Goal: Book appointment/travel/reservation

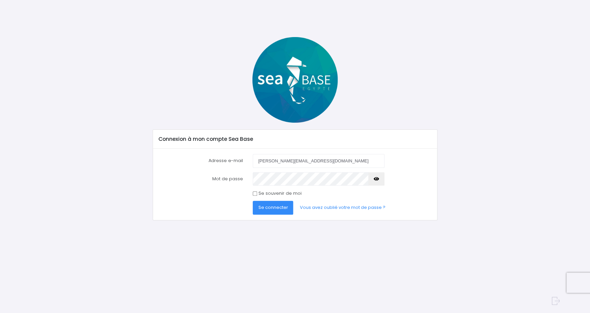
click at [272, 211] on button "Se connecter" at bounding box center [273, 207] width 40 height 13
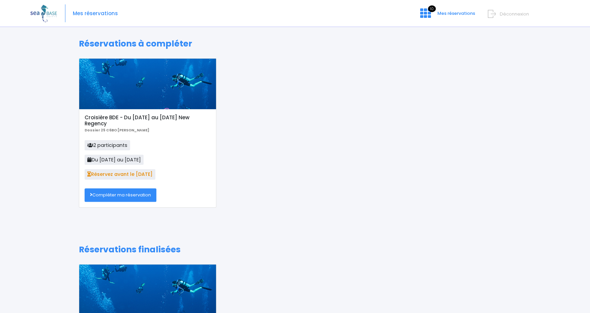
scroll to position [2, 0]
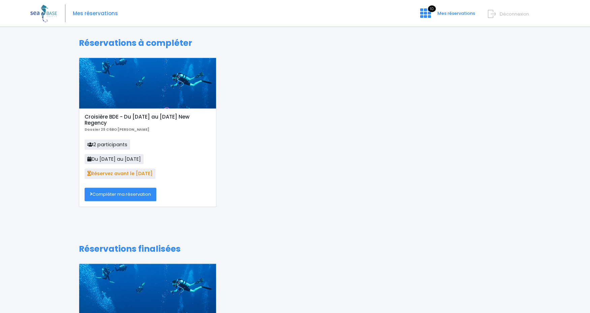
click at [120, 196] on link "Compléter ma réservation" at bounding box center [121, 194] width 72 height 13
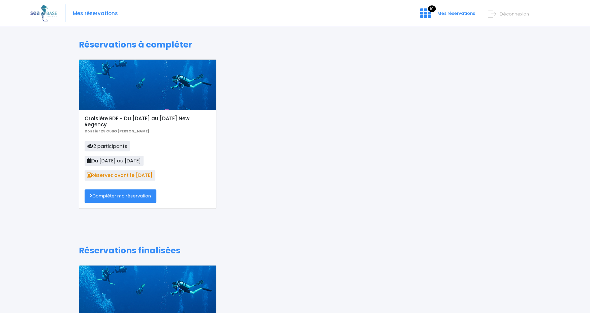
scroll to position [0, 0]
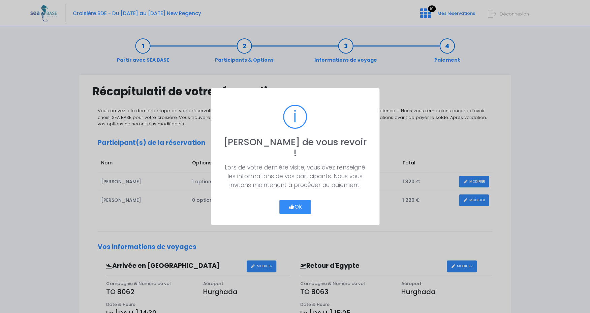
drag, startPoint x: 293, startPoint y: 199, endPoint x: 286, endPoint y: 197, distance: 6.9
click at [293, 200] on button "Ok" at bounding box center [295, 207] width 32 height 14
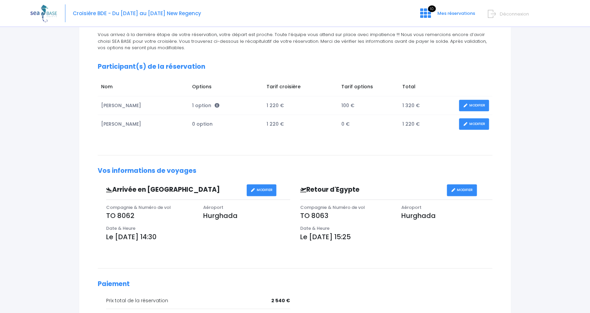
scroll to position [179, 0]
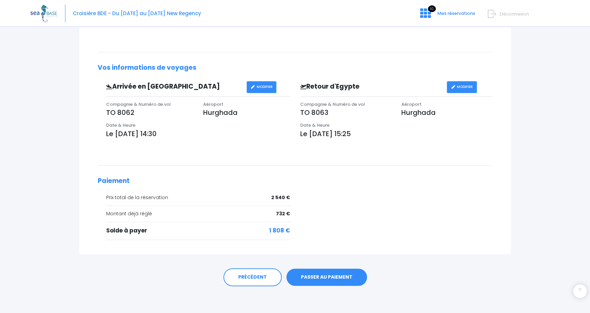
drag, startPoint x: 320, startPoint y: 276, endPoint x: 262, endPoint y: 244, distance: 66.5
click at [320, 276] on link "PASSER AU PAIEMENT" at bounding box center [326, 277] width 80 height 18
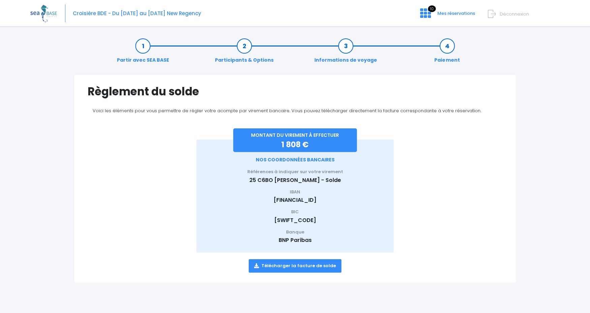
click at [290, 266] on link "Télécharger la facture de solde" at bounding box center [295, 265] width 93 height 13
click at [47, 14] on img at bounding box center [43, 13] width 27 height 17
click at [449, 10] on span "Mes réservations" at bounding box center [456, 13] width 38 height 6
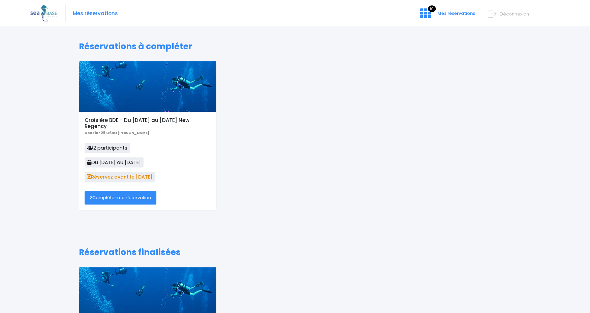
click at [509, 14] on span "Déconnexion" at bounding box center [513, 14] width 29 height 6
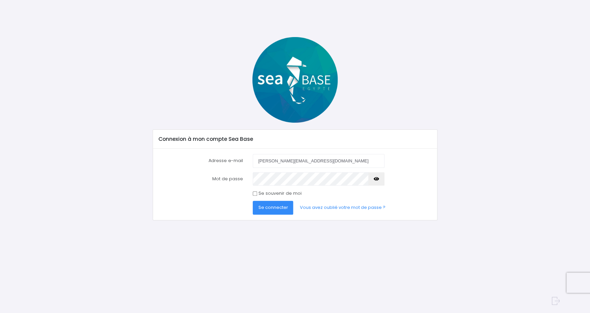
type input "[PERSON_NAME][EMAIL_ADDRESS][DOMAIN_NAME]"
